Goal: Navigation & Orientation: Find specific page/section

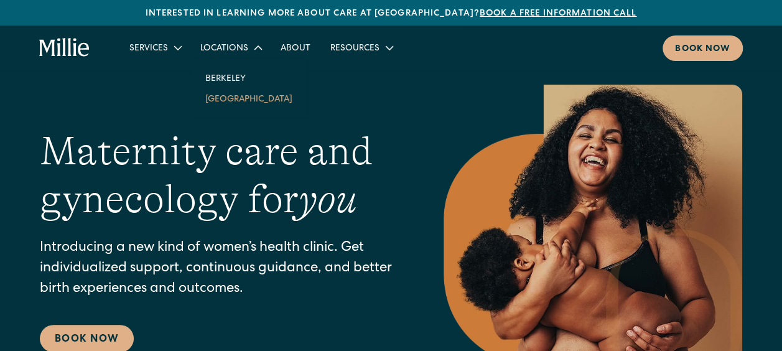
click at [229, 94] on link "[GEOGRAPHIC_DATA]" at bounding box center [248, 98] width 107 height 21
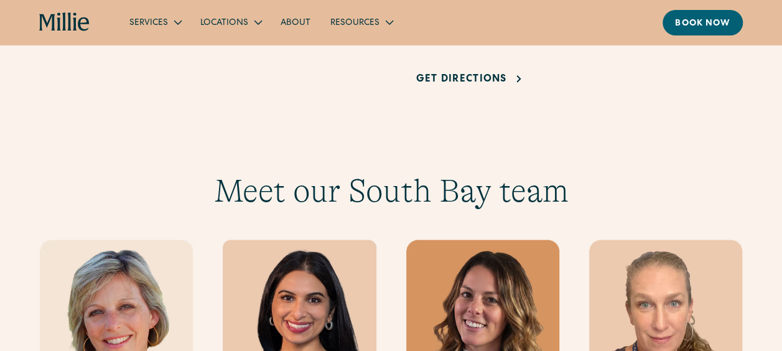
scroll to position [995, 0]
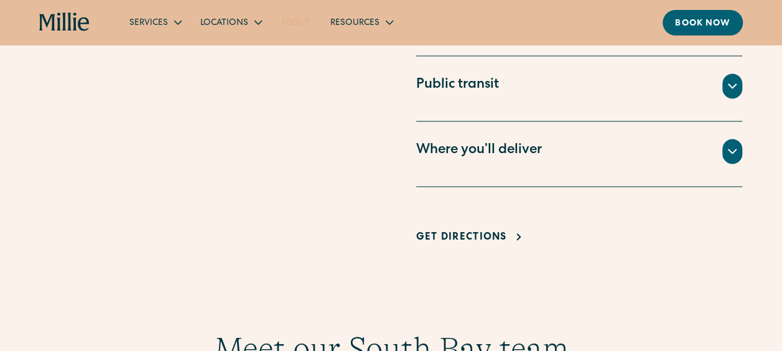
click at [294, 20] on link "About" at bounding box center [296, 22] width 50 height 21
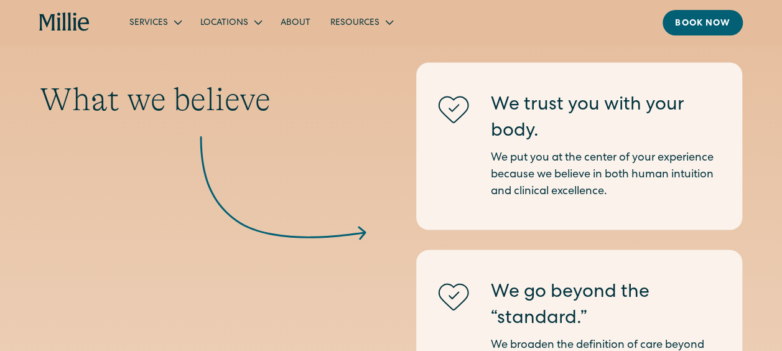
scroll to position [1058, 0]
